Goal: Transaction & Acquisition: Purchase product/service

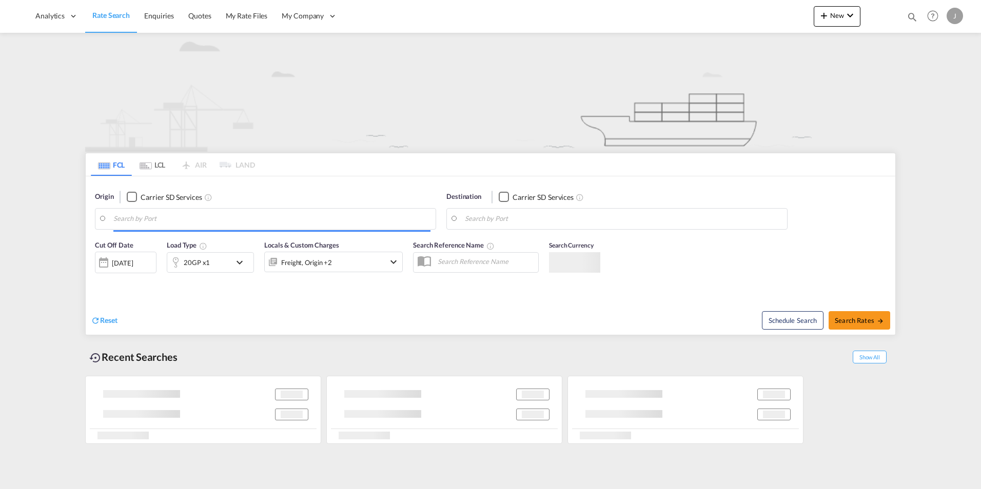
type input "[GEOGRAPHIC_DATA], [GEOGRAPHIC_DATA], USLAX"
type input "Manzanillo, PAMIT"
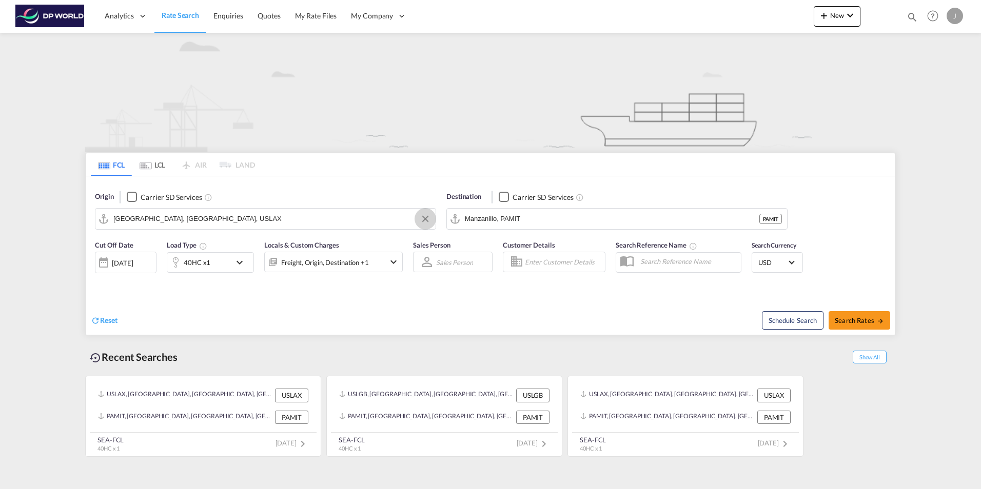
click at [425, 219] on button "Clear Input" at bounding box center [425, 218] width 15 height 15
click at [128, 217] on body "Analytics Dashboard Rate Search Enquiries Quotes My Rate Files My Company" at bounding box center [490, 244] width 981 height 489
type input "u"
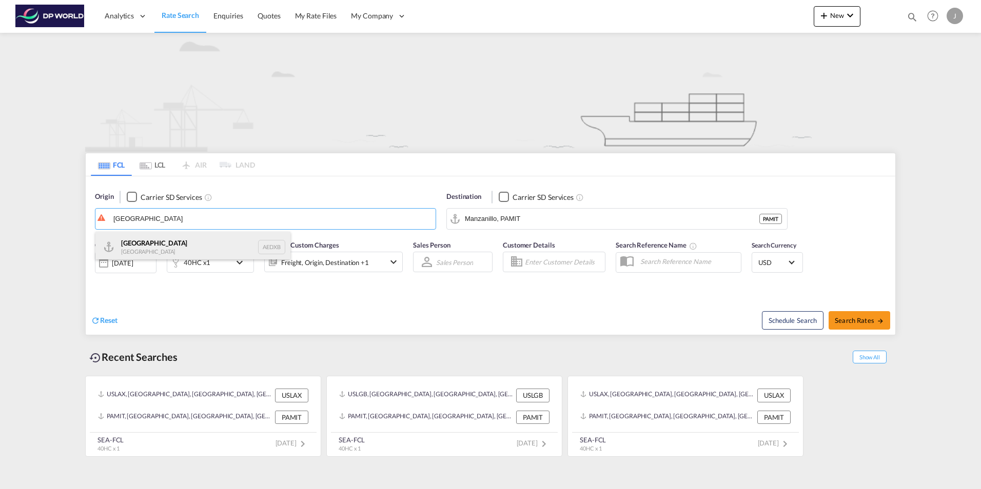
click at [138, 248] on div "[GEOGRAPHIC_DATA] [GEOGRAPHIC_DATA] AEDXB" at bounding box center [192, 247] width 195 height 31
type input "[GEOGRAPHIC_DATA], AEDXB"
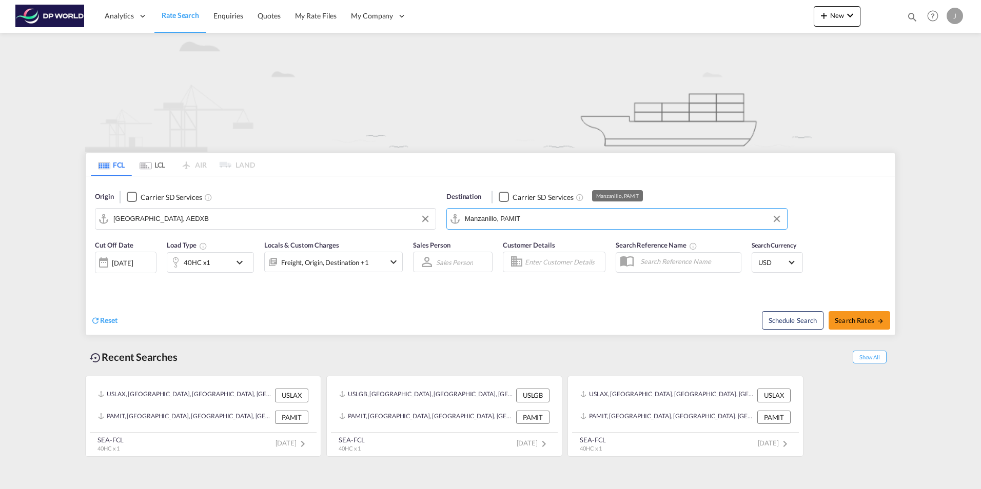
click at [563, 216] on input "Manzanillo, PAMIT" at bounding box center [623, 218] width 317 height 15
click at [561, 217] on input "S" at bounding box center [623, 218] width 317 height 15
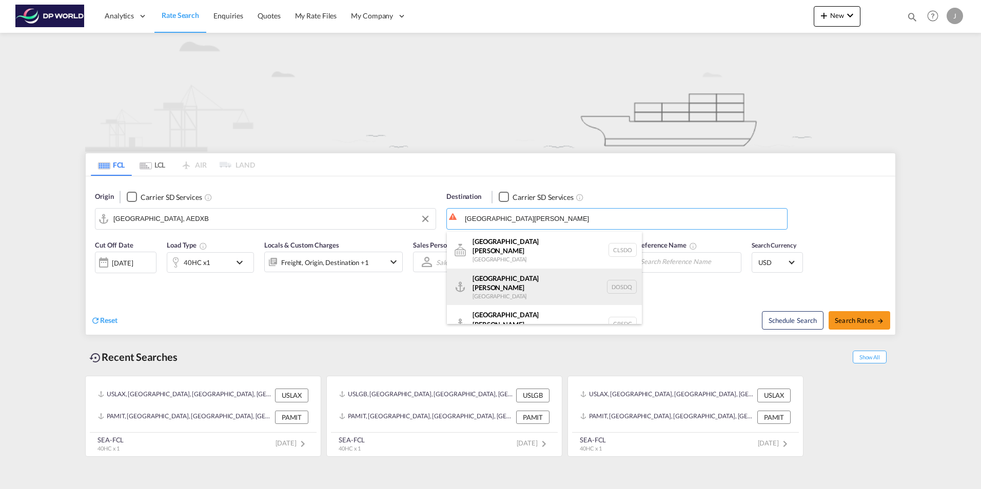
click at [493, 272] on div "[GEOGRAPHIC_DATA][PERSON_NAME] DOSDQ" at bounding box center [544, 287] width 195 height 37
type input "[GEOGRAPHIC_DATA][PERSON_NAME], DOSDQ"
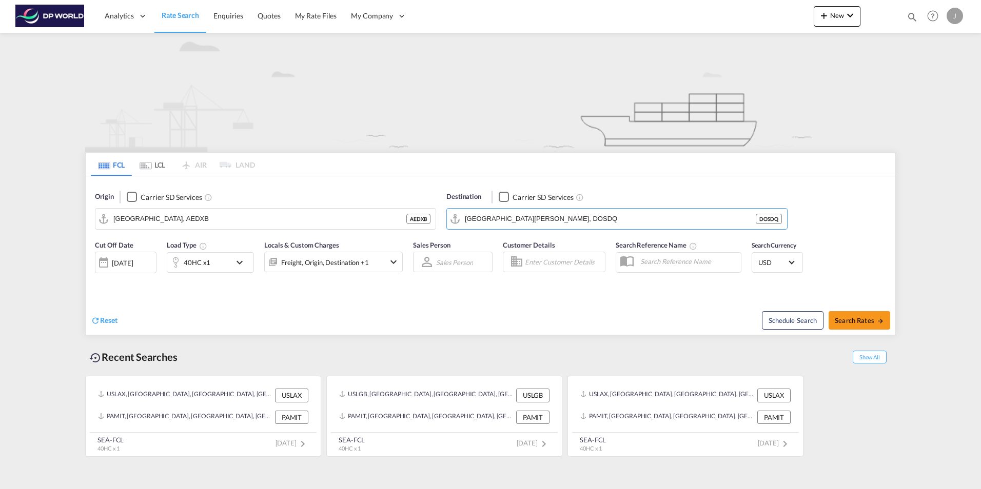
click at [130, 259] on div "[DATE]" at bounding box center [122, 263] width 21 height 9
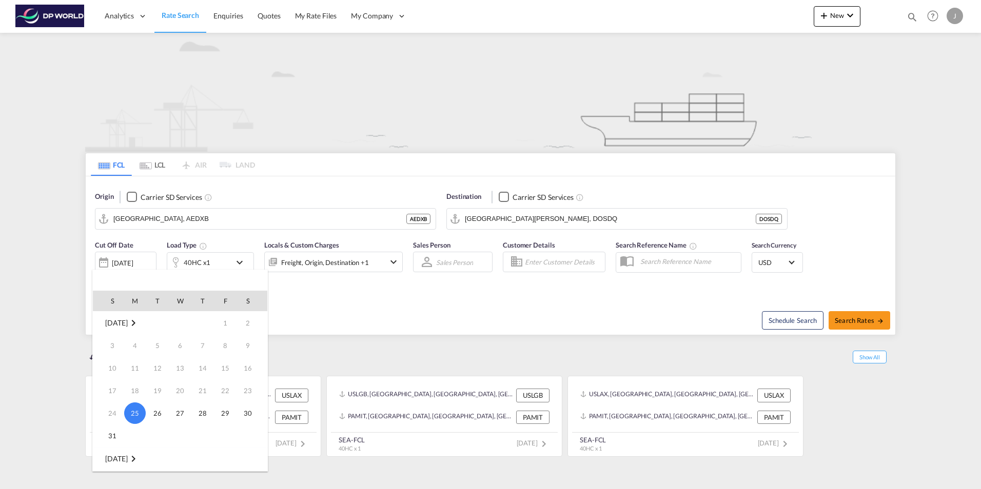
click at [117, 457] on span "[DATE]" at bounding box center [116, 458] width 22 height 9
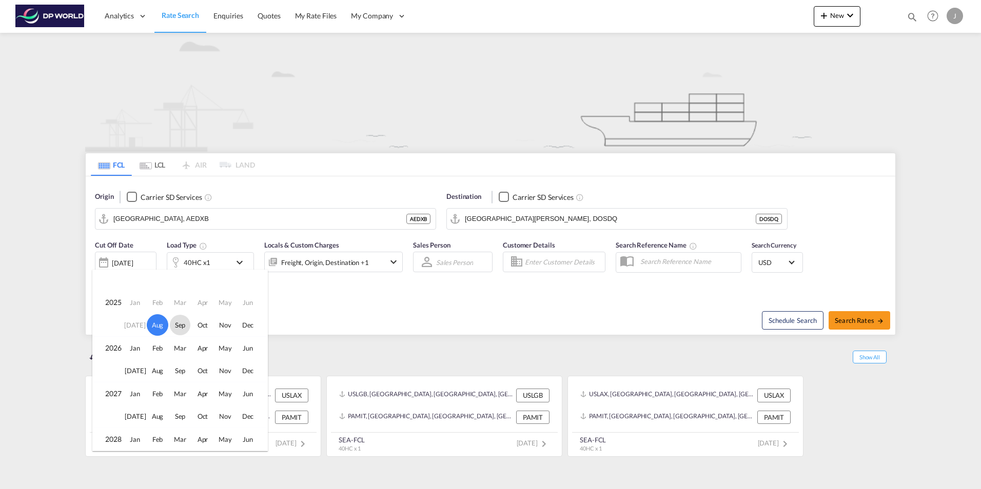
drag, startPoint x: 341, startPoint y: 302, endPoint x: 318, endPoint y: 301, distance: 23.6
click at [340, 301] on div at bounding box center [490, 244] width 981 height 489
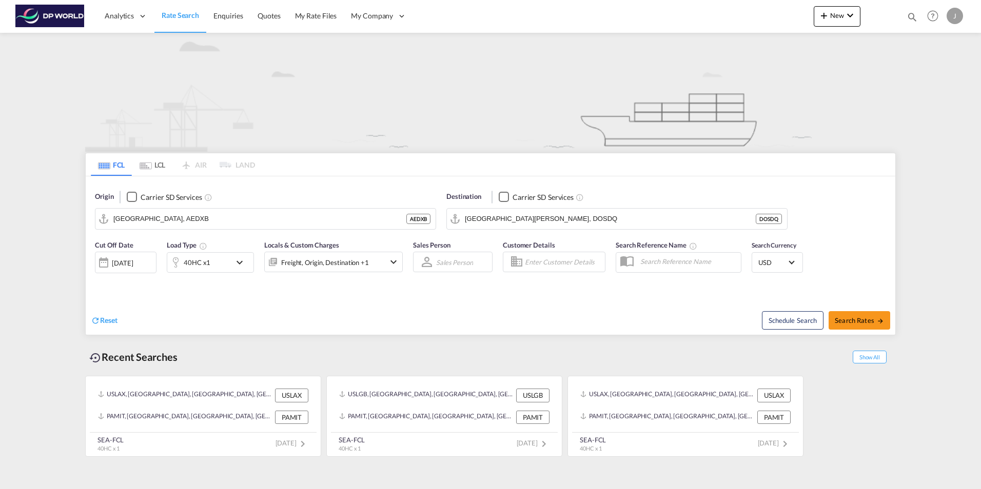
click at [112, 267] on div "[DATE]" at bounding box center [122, 263] width 21 height 9
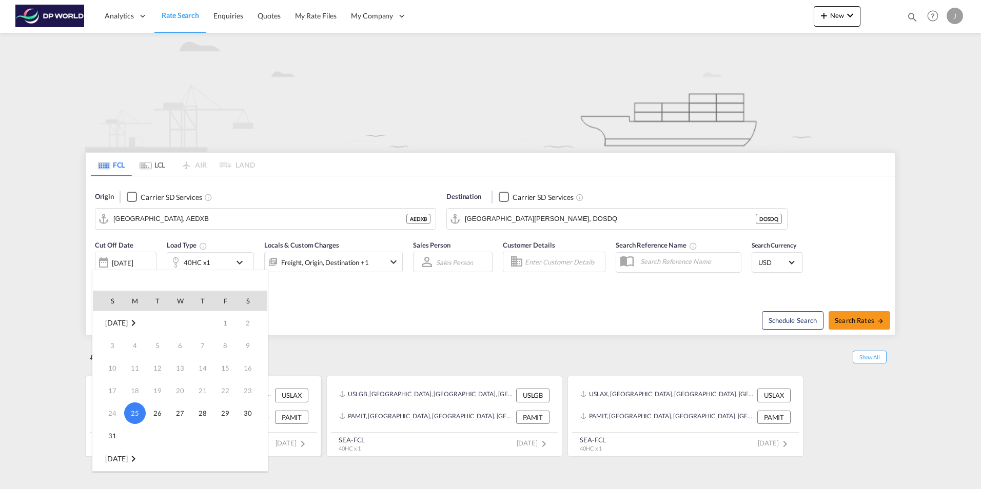
click at [107, 434] on span "31" at bounding box center [112, 436] width 21 height 21
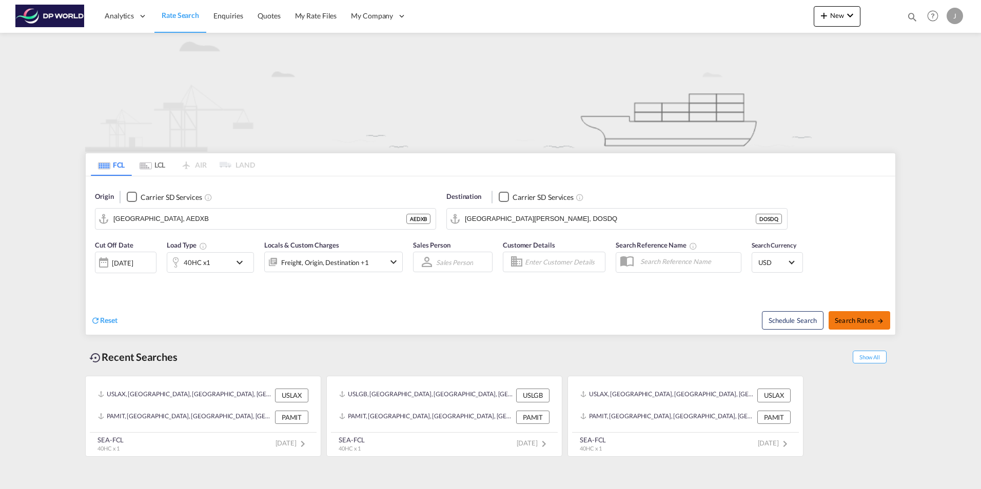
click at [866, 323] on span "Search Rates" at bounding box center [859, 320] width 49 height 8
type input "AEDXB to DOSDQ / [DATE]"
